Goal: Task Accomplishment & Management: Use online tool/utility

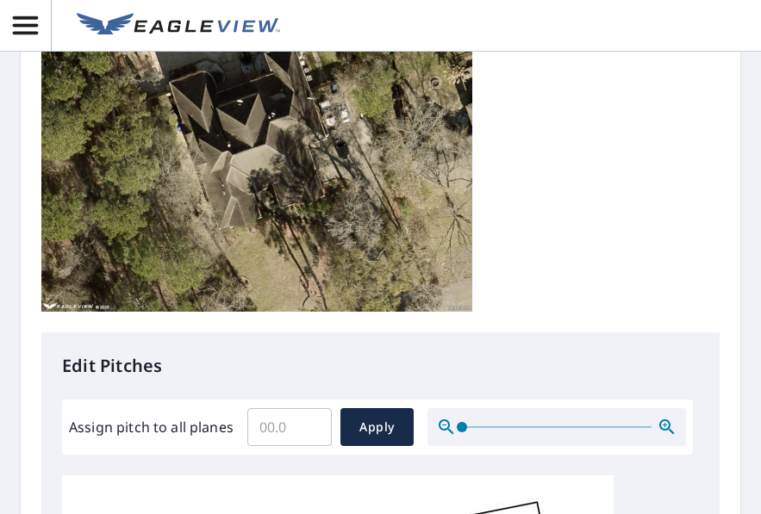
scroll to position [431, 0]
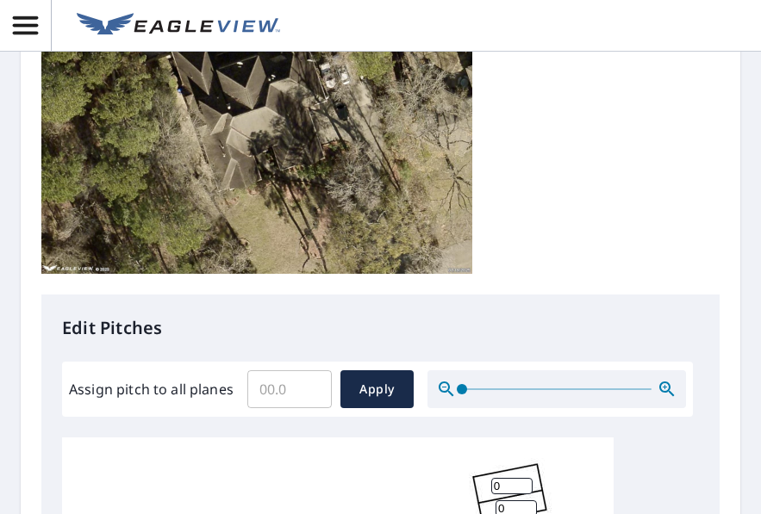
click at [482, 22] on header at bounding box center [380, 26] width 761 height 52
click at [276, 391] on input "Assign pitch to all planes" at bounding box center [289, 389] width 84 height 48
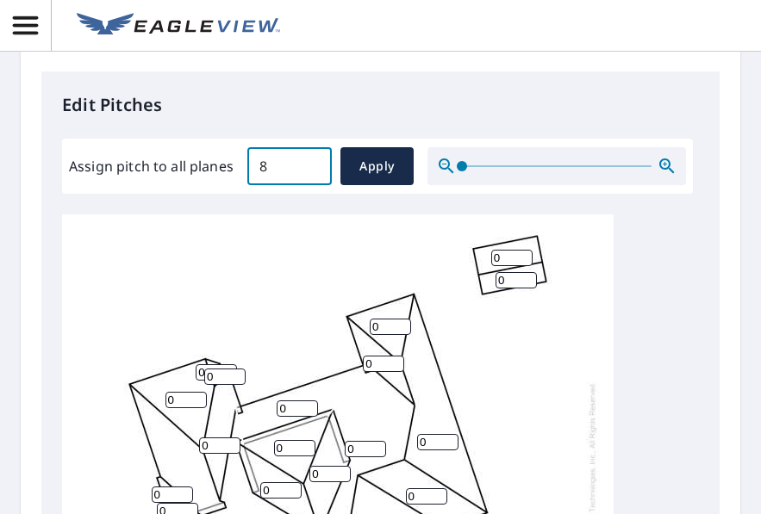
scroll to position [500, 0]
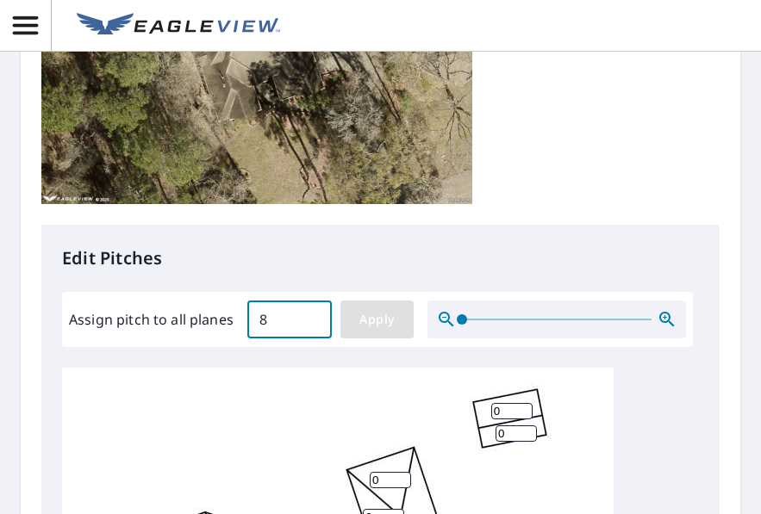
type input "8"
click at [389, 314] on span "Apply" at bounding box center [377, 320] width 46 height 22
type input "8"
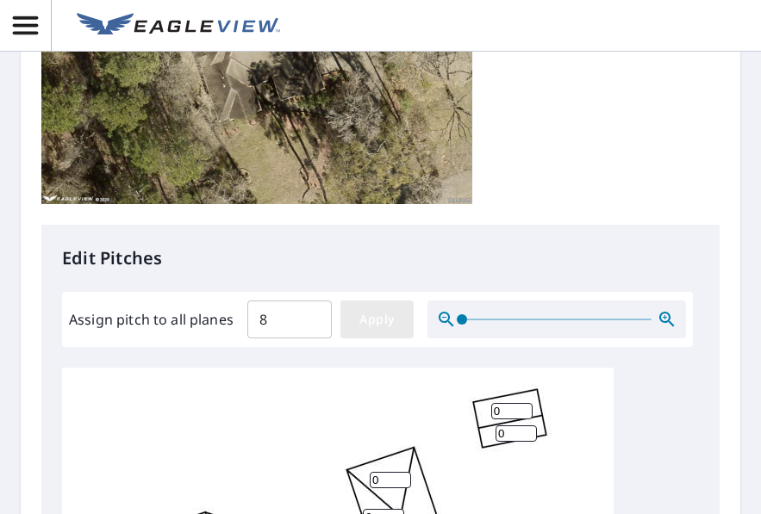
type input "8"
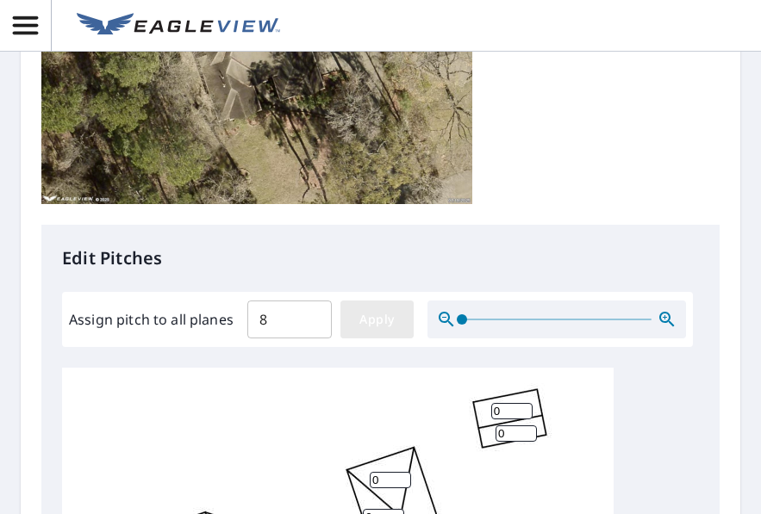
type input "8"
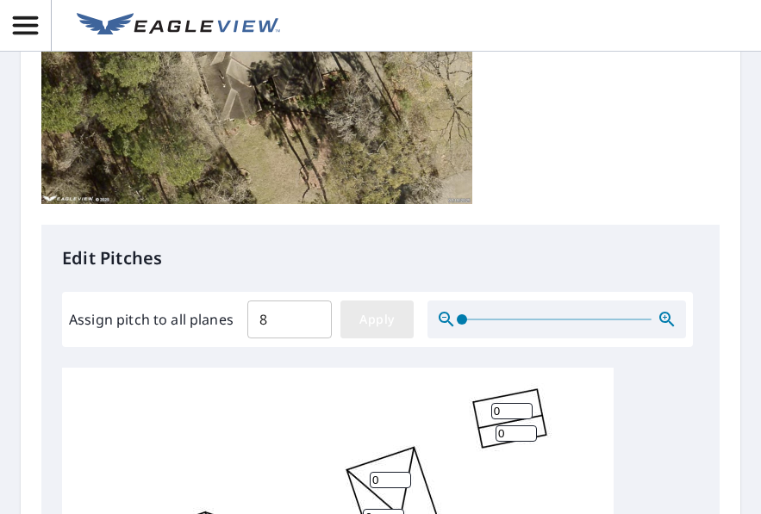
type input "8"
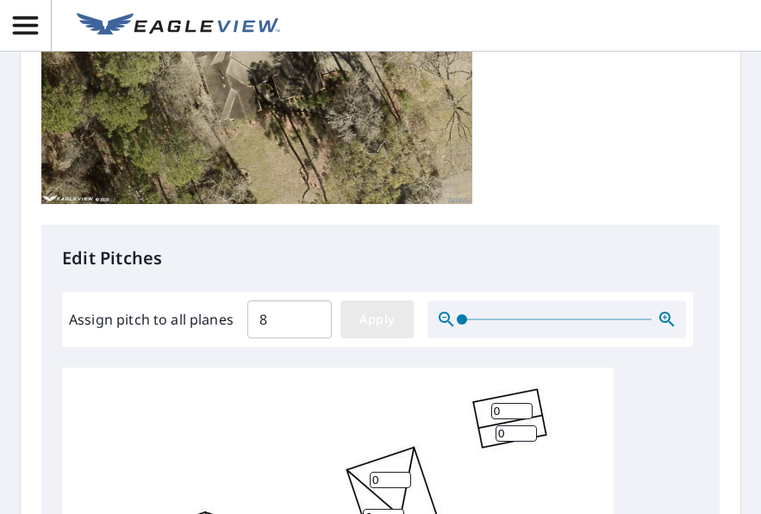
type input "8"
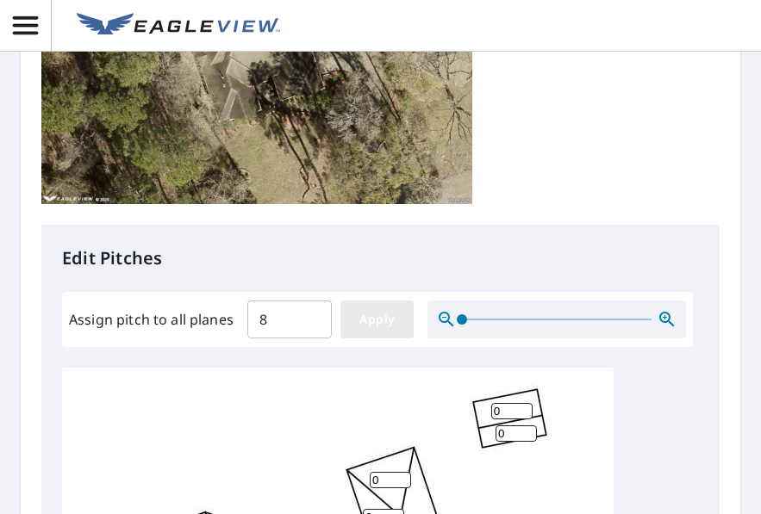
type input "8"
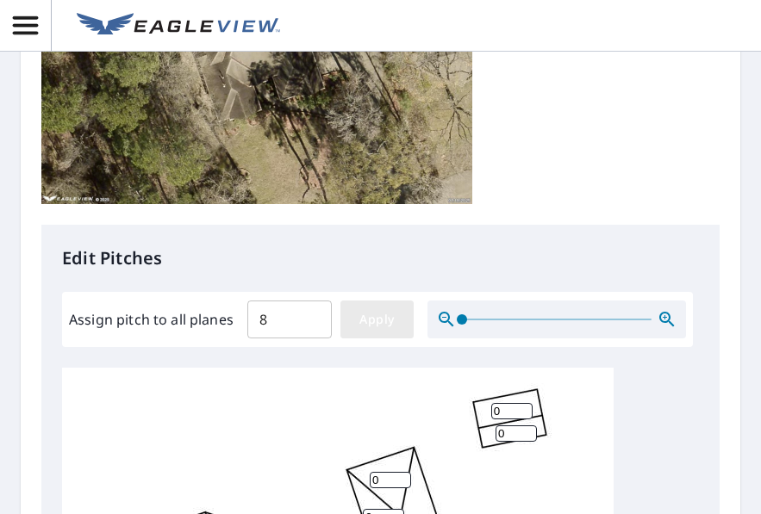
type input "8"
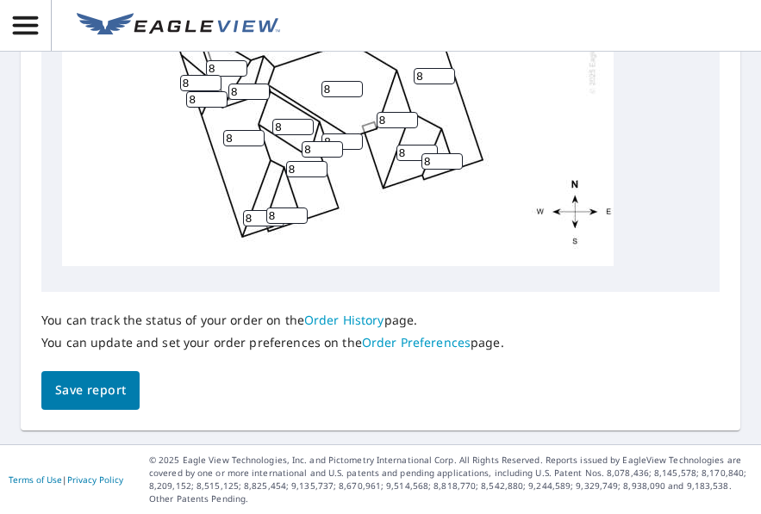
scroll to position [1189, 0]
click at [78, 389] on span "Save report" at bounding box center [90, 391] width 71 height 22
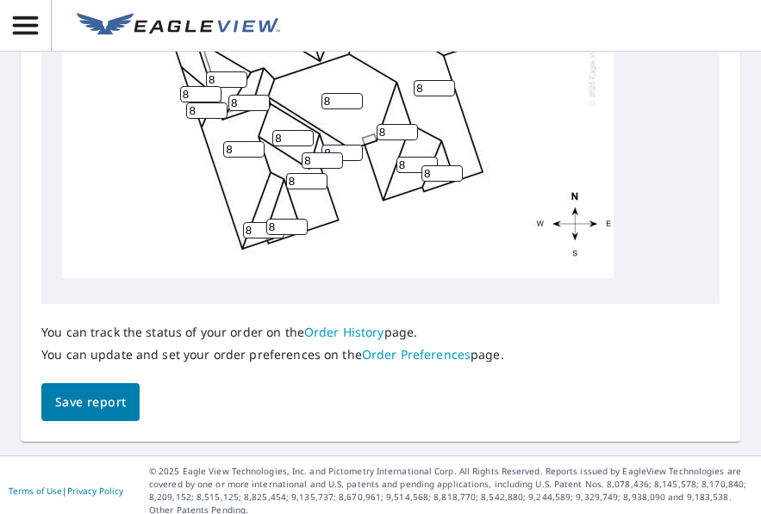
scroll to position [1251, 0]
